Goal: Task Accomplishment & Management: Use online tool/utility

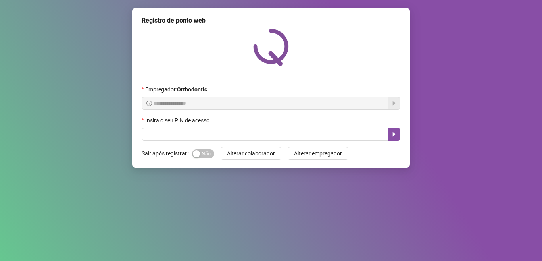
click at [264, 127] on div "Insira o seu PIN de acesso" at bounding box center [271, 122] width 259 height 12
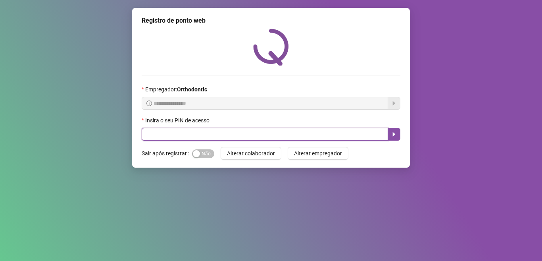
click at [264, 140] on input "text" at bounding box center [265, 134] width 246 height 13
type input "*****"
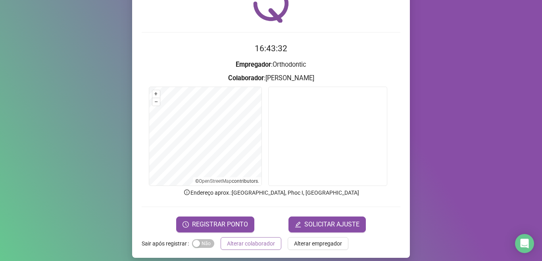
scroll to position [49, 0]
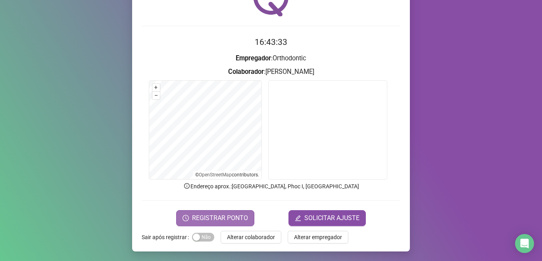
click at [228, 218] on span "REGISTRAR PONTO" at bounding box center [220, 218] width 56 height 10
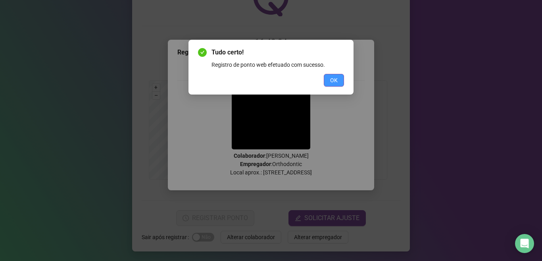
click at [331, 76] on span "OK" at bounding box center [334, 80] width 8 height 9
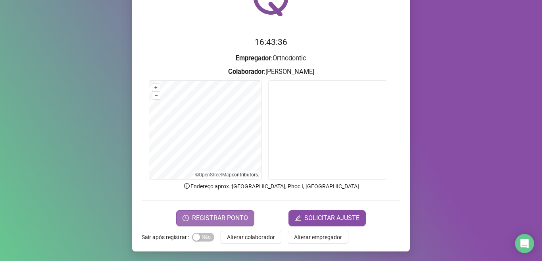
click at [238, 213] on span "REGISTRAR PONTO" at bounding box center [220, 218] width 56 height 10
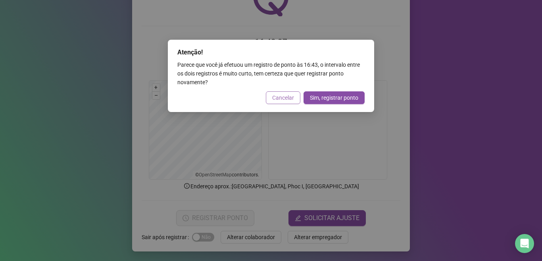
click at [287, 98] on span "Cancelar" at bounding box center [283, 97] width 22 height 9
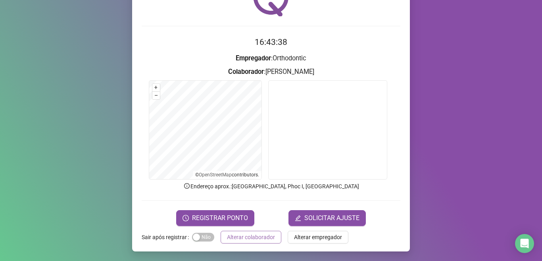
click at [252, 233] on span "Alterar colaborador" at bounding box center [251, 237] width 48 height 9
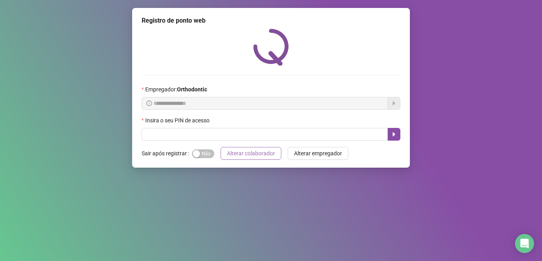
scroll to position [0, 0]
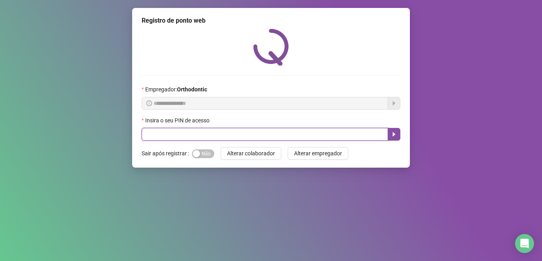
click at [213, 133] on input "text" at bounding box center [265, 134] width 246 height 13
type input "*****"
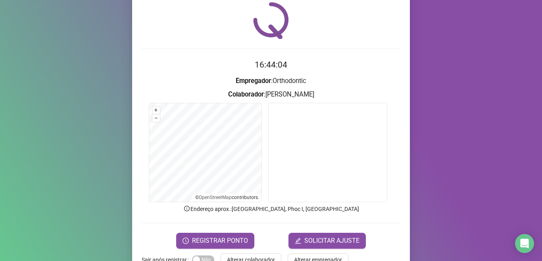
scroll to position [49, 0]
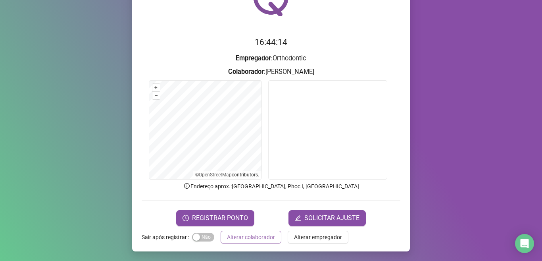
click at [248, 237] on span "Alterar colaborador" at bounding box center [251, 237] width 48 height 9
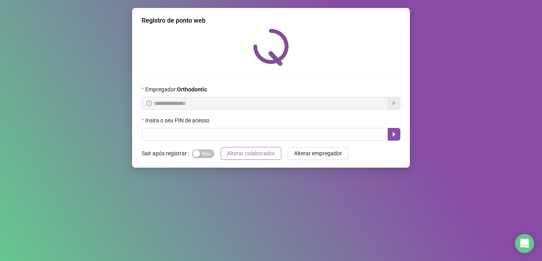
scroll to position [0, 0]
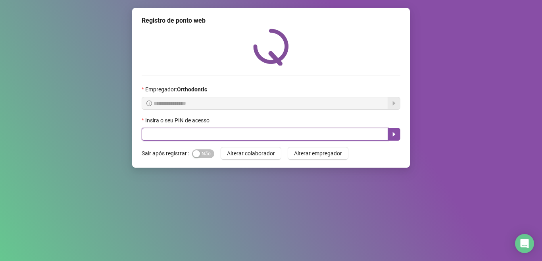
click at [265, 136] on input "text" at bounding box center [265, 134] width 246 height 13
type input "*****"
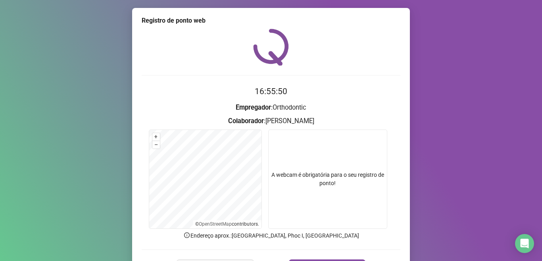
scroll to position [49, 0]
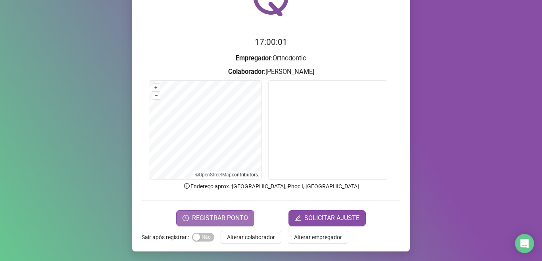
click at [240, 217] on span "REGISTRAR PONTO" at bounding box center [220, 218] width 56 height 10
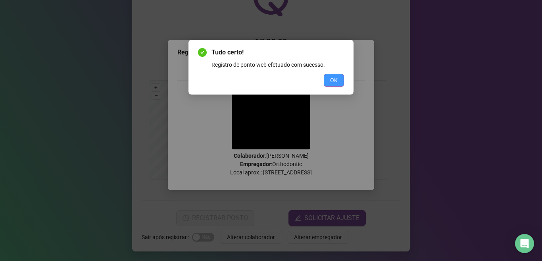
click at [334, 83] on span "OK" at bounding box center [334, 80] width 8 height 9
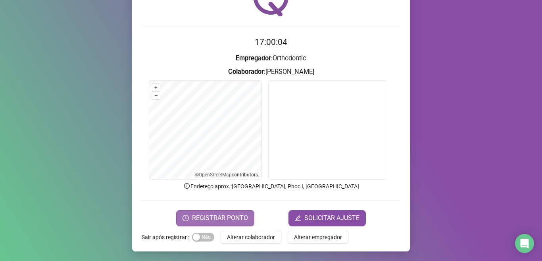
click at [247, 218] on button "REGISTRAR PONTO" at bounding box center [215, 218] width 78 height 16
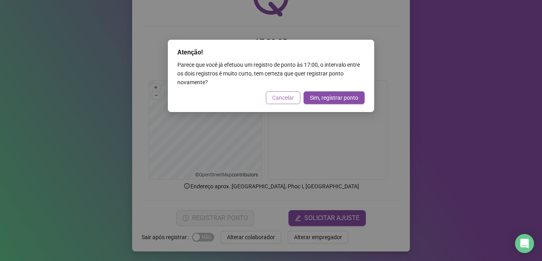
click at [282, 101] on span "Cancelar" at bounding box center [283, 97] width 22 height 9
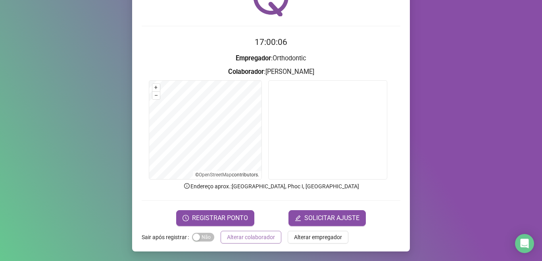
click at [246, 233] on span "Alterar colaborador" at bounding box center [251, 237] width 48 height 9
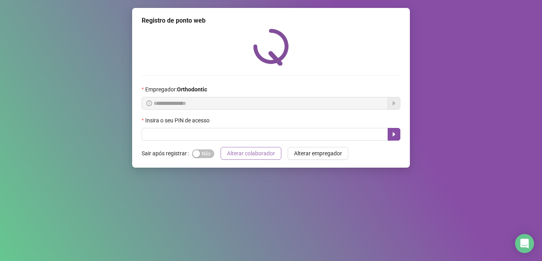
scroll to position [0, 0]
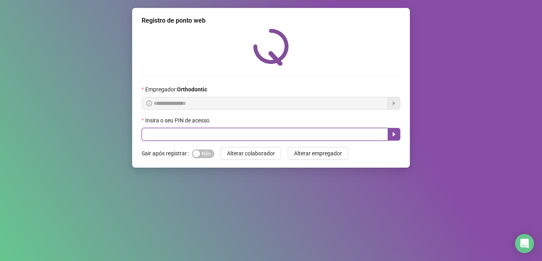
click at [221, 134] on input "text" at bounding box center [265, 134] width 246 height 13
type input "*****"
click at [398, 136] on button "button" at bounding box center [394, 134] width 13 height 13
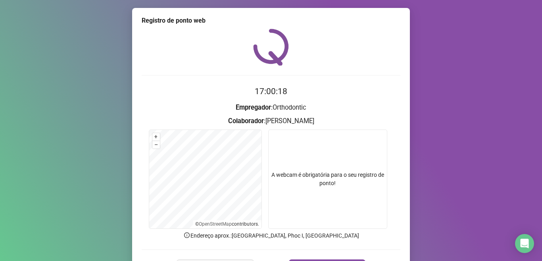
click at [450, 99] on div "Registro de ponto web 17:00:18 Empregador : Orthodontic Colaborador : [PERSON_N…" at bounding box center [271, 130] width 542 height 261
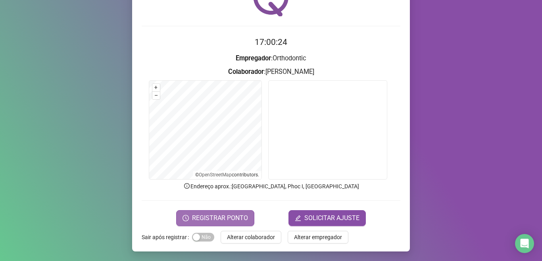
click at [236, 217] on span "REGISTRAR PONTO" at bounding box center [220, 218] width 56 height 10
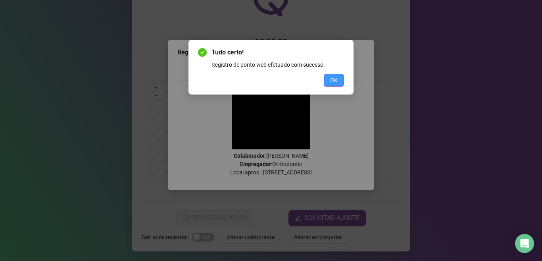
click at [331, 75] on button "OK" at bounding box center [334, 80] width 20 height 13
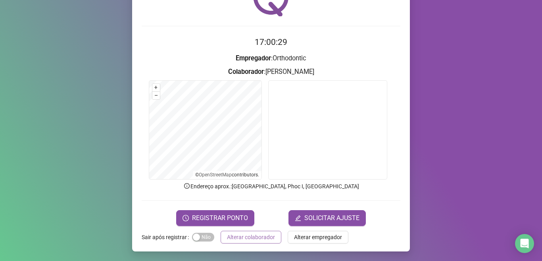
click at [236, 240] on span "Alterar colaborador" at bounding box center [251, 237] width 48 height 9
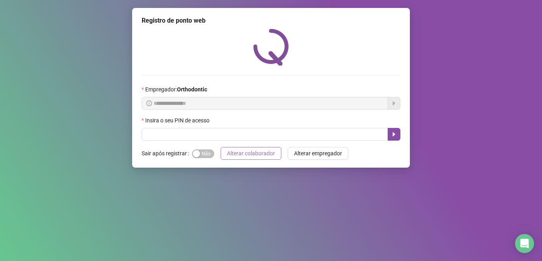
scroll to position [0, 0]
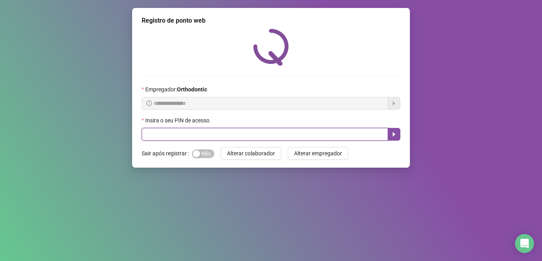
click at [174, 133] on input "text" at bounding box center [265, 134] width 246 height 13
type input "*****"
click at [395, 132] on icon "caret-right" at bounding box center [394, 134] width 6 height 6
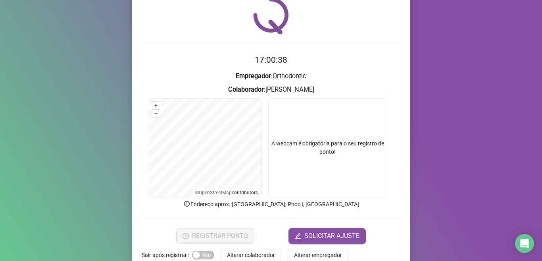
scroll to position [40, 0]
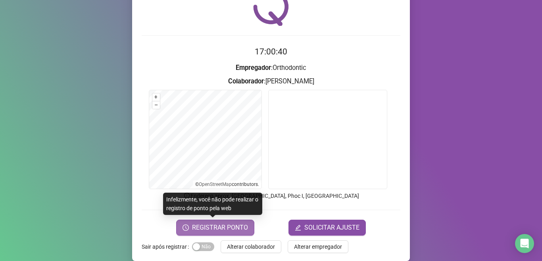
click at [237, 225] on span "REGISTRAR PONTO" at bounding box center [220, 228] width 56 height 10
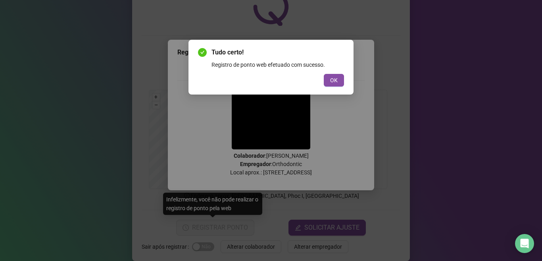
click at [330, 79] on button "OK" at bounding box center [334, 80] width 20 height 13
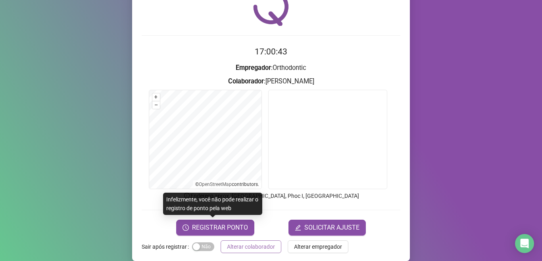
click at [252, 250] on span "Alterar colaborador" at bounding box center [251, 246] width 48 height 9
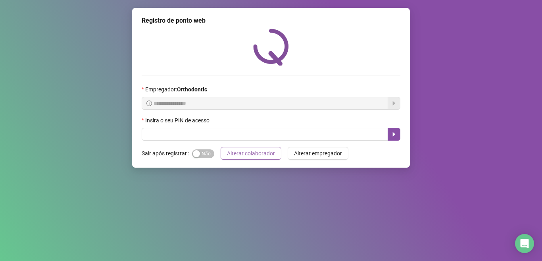
scroll to position [0, 0]
